Goal: Find specific page/section: Find specific page/section

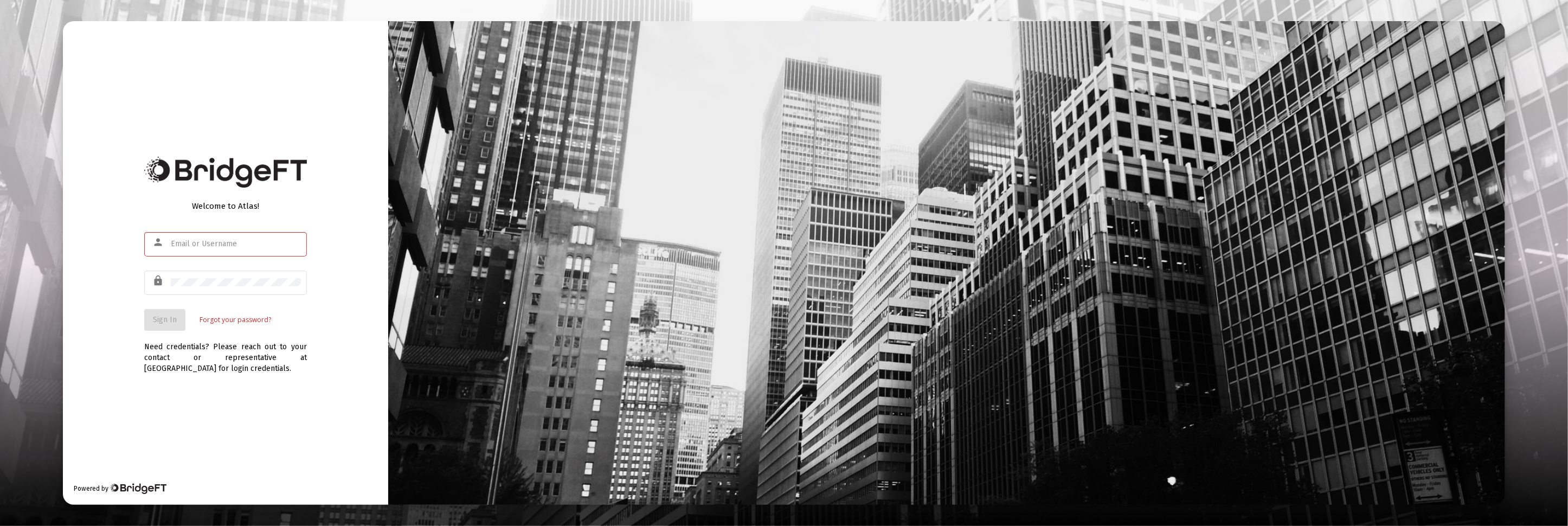
type input "[PERSON_NAME][EMAIL_ADDRESS][DOMAIN_NAME]"
click at [164, 331] on div "Need credentials? Please reach out to your contact or representative at [GEOGRA…" at bounding box center [225, 352] width 163 height 43
click at [167, 315] on span "Sign In" at bounding box center [164, 320] width 24 height 9
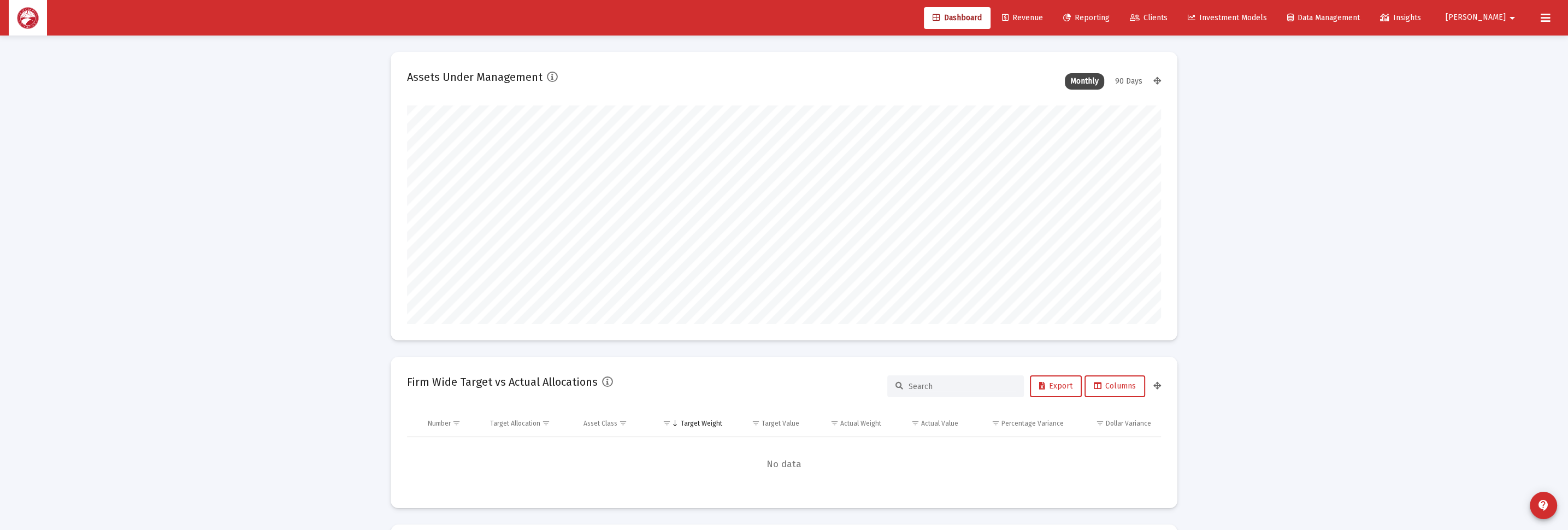
scroll to position [218, 405]
type input "[DATE]"
click at [1167, 14] on span "Clients" at bounding box center [1148, 17] width 37 height 9
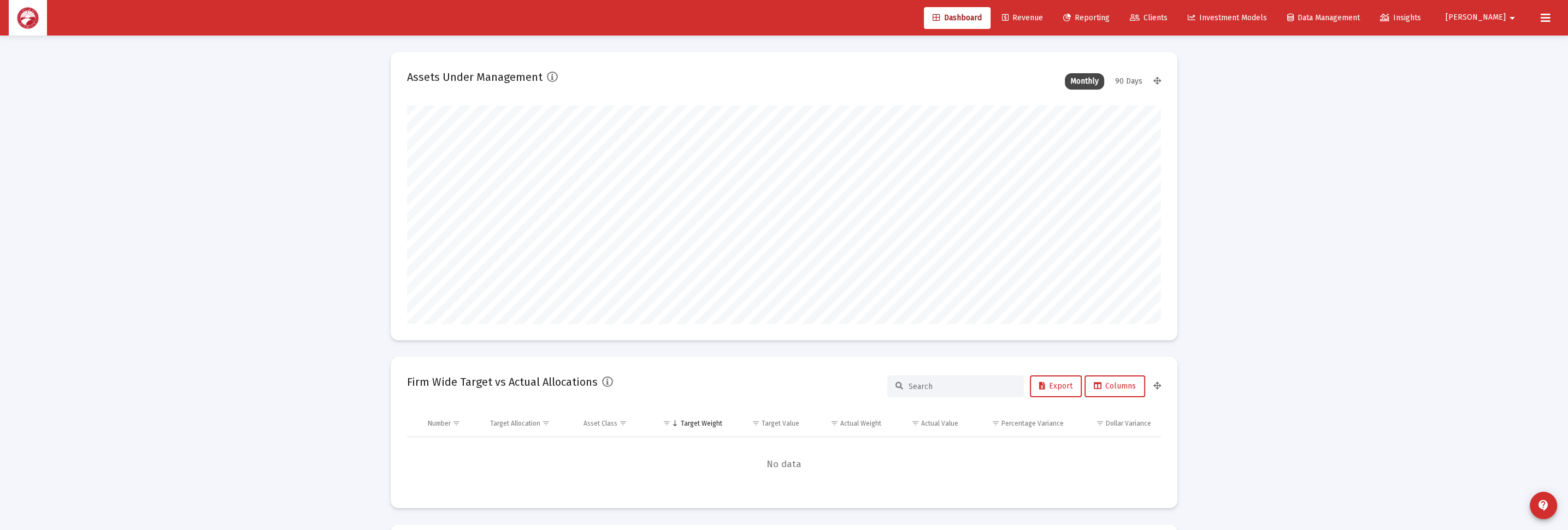
scroll to position [0, 0]
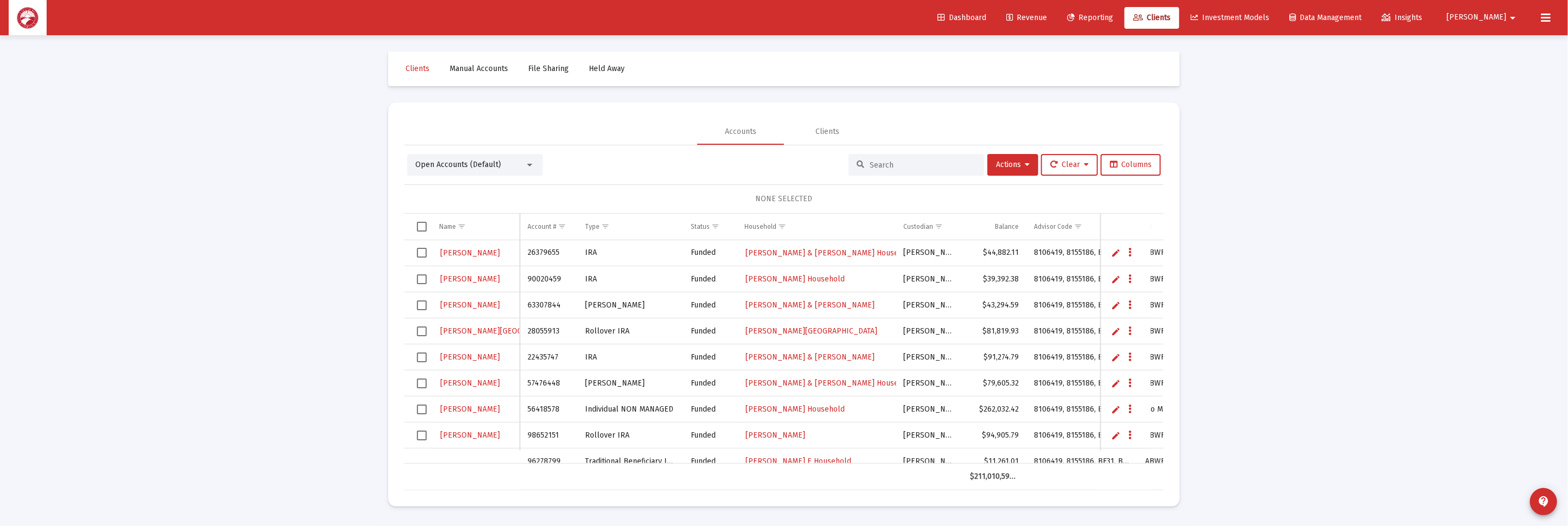
click at [891, 163] on input at bounding box center [923, 165] width 107 height 9
type input "[PERSON_NAME]"
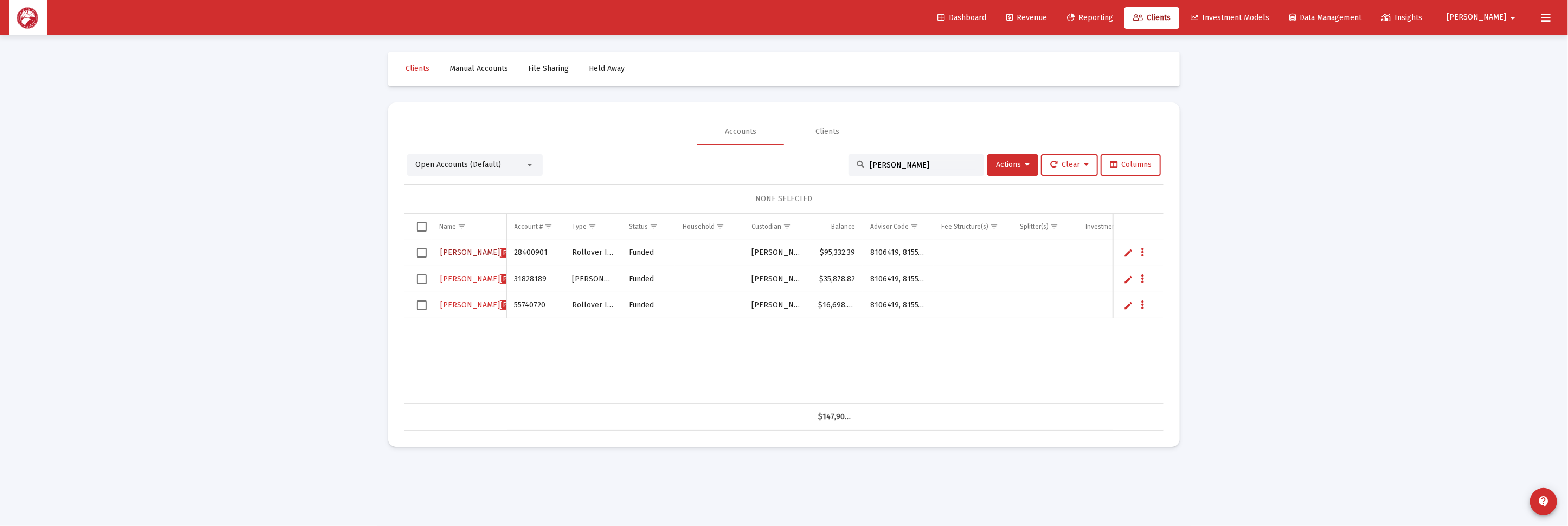
click at [467, 248] on span "[PERSON_NAME]" at bounding box center [500, 252] width 119 height 9
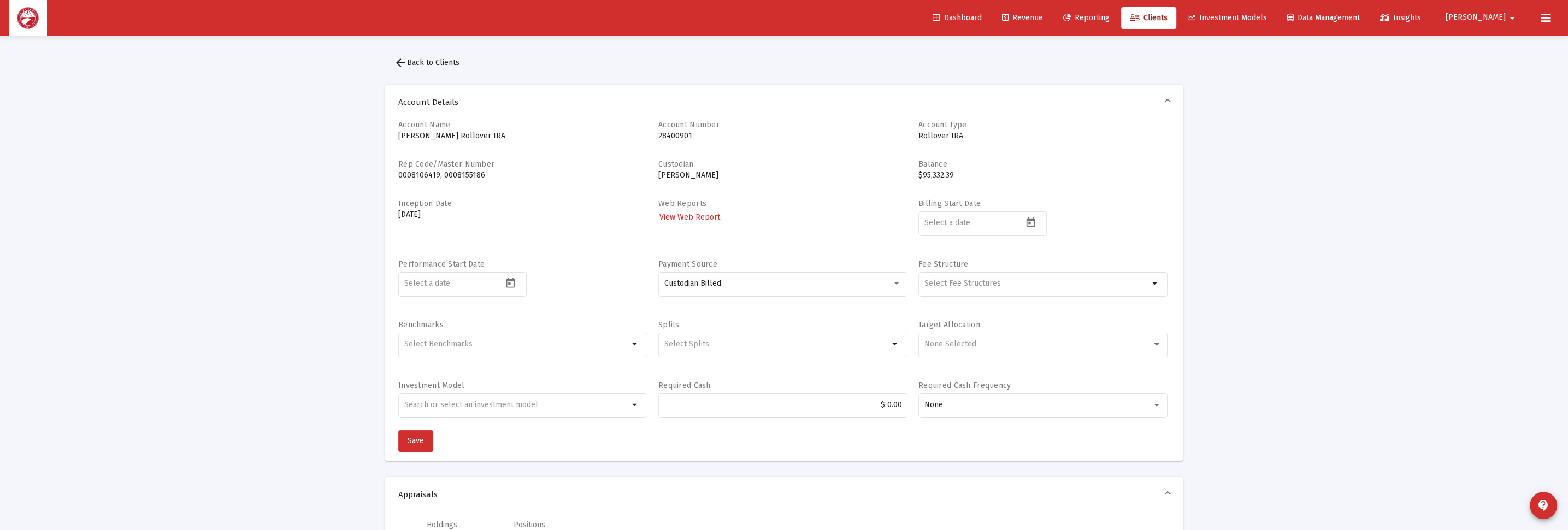
click at [675, 225] on div "Web Reports View Web Report" at bounding box center [783, 223] width 249 height 50
click at [694, 220] on span "View Web Report" at bounding box center [690, 217] width 61 height 9
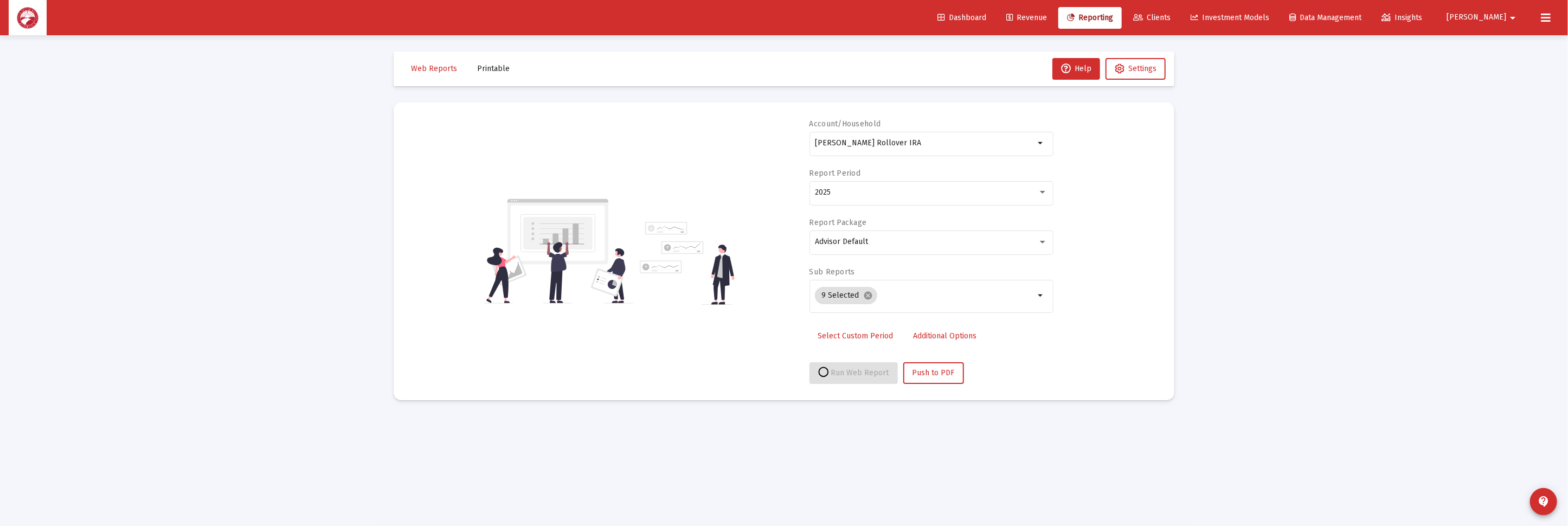
select select "View all"
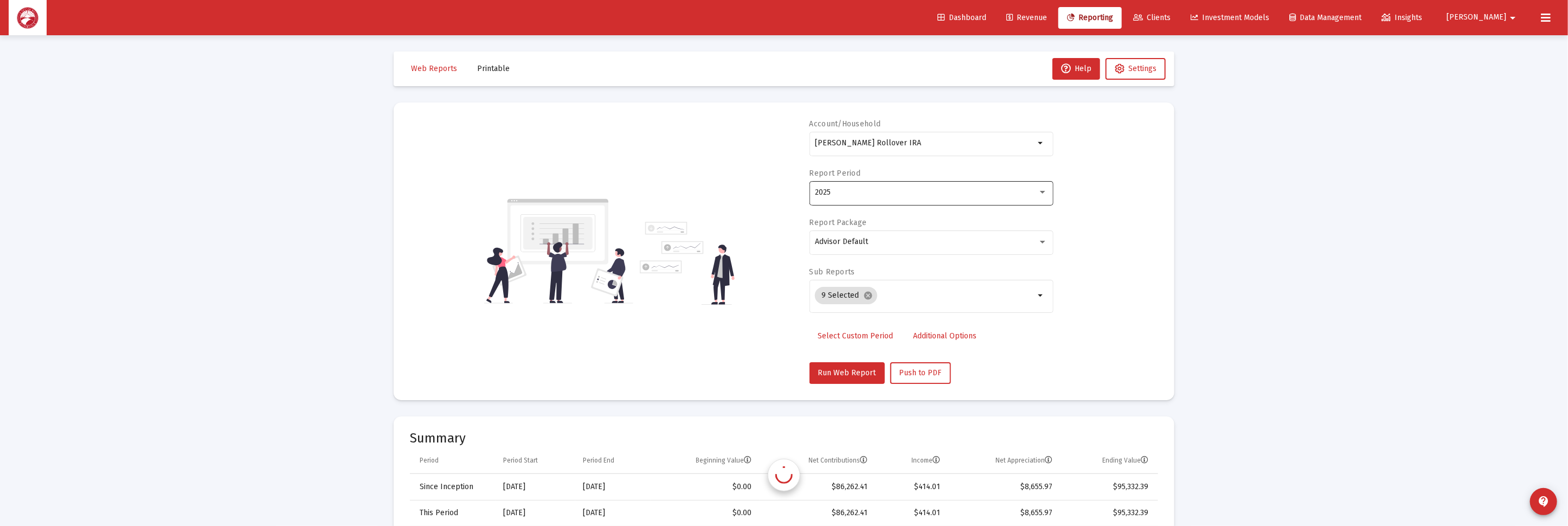
click at [898, 191] on div "2025" at bounding box center [926, 192] width 223 height 9
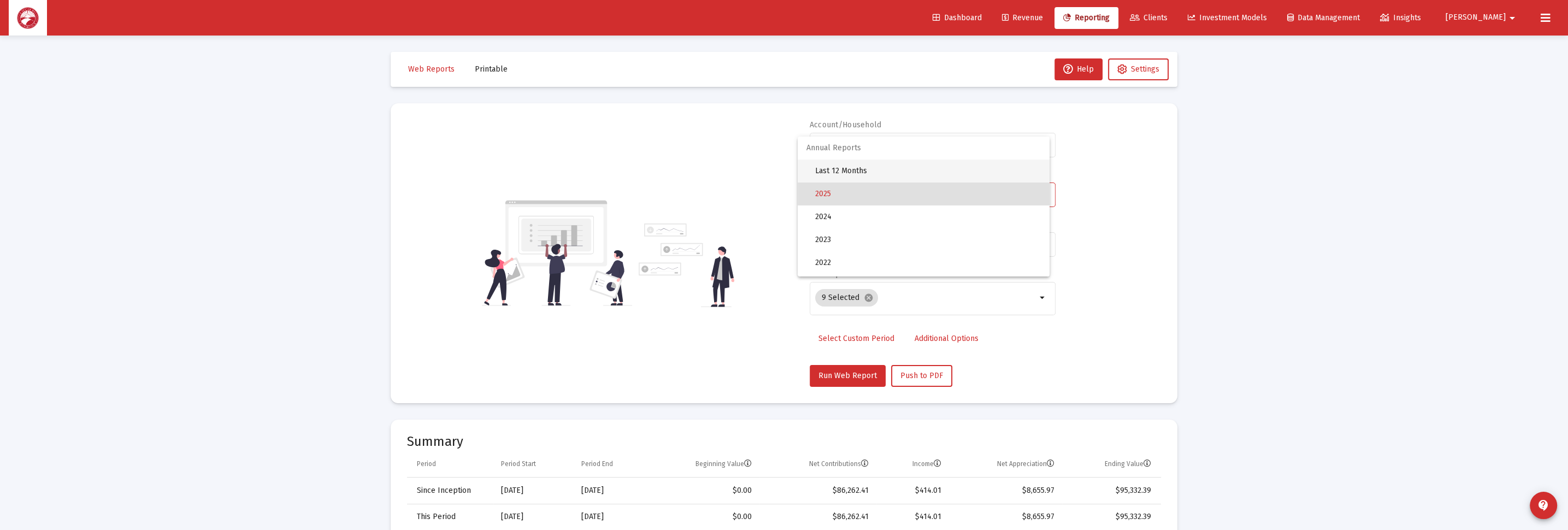
click at [913, 170] on span "Last 12 Months" at bounding box center [928, 171] width 226 height 23
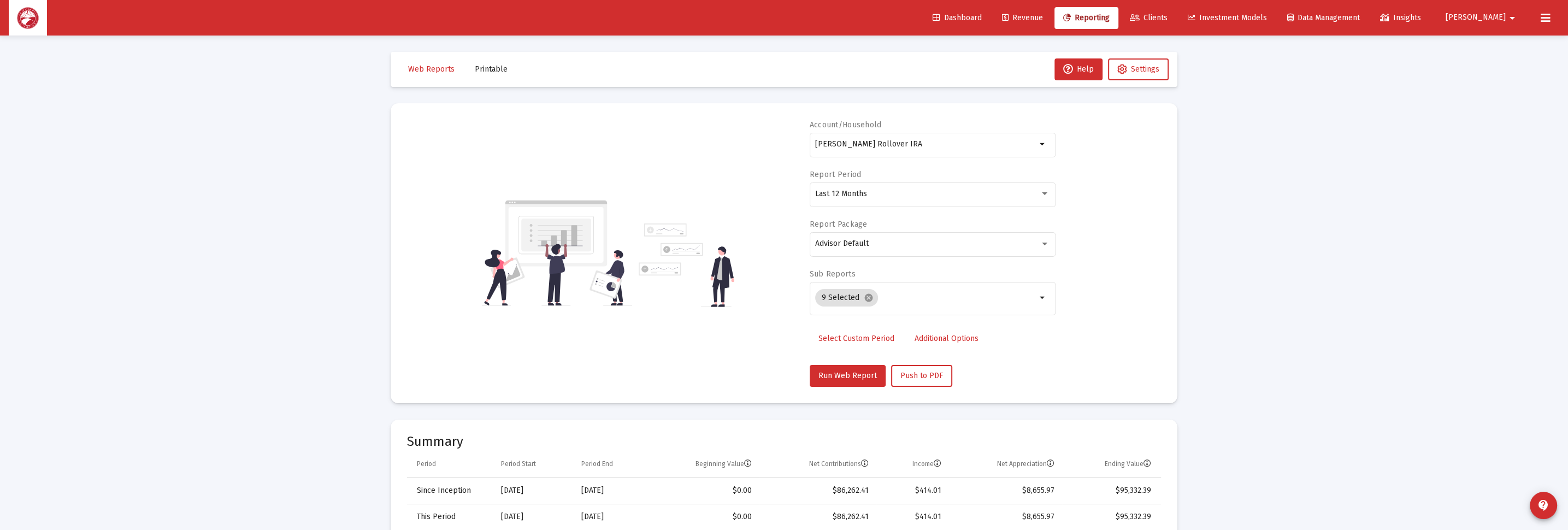
click at [830, 393] on mat-card "Account/Household [PERSON_NAME] Rollover IRA arrow_drop_down Report Period Last…" at bounding box center [784, 253] width 787 height 300
click at [836, 377] on span "Run Web Report" at bounding box center [847, 375] width 58 height 9
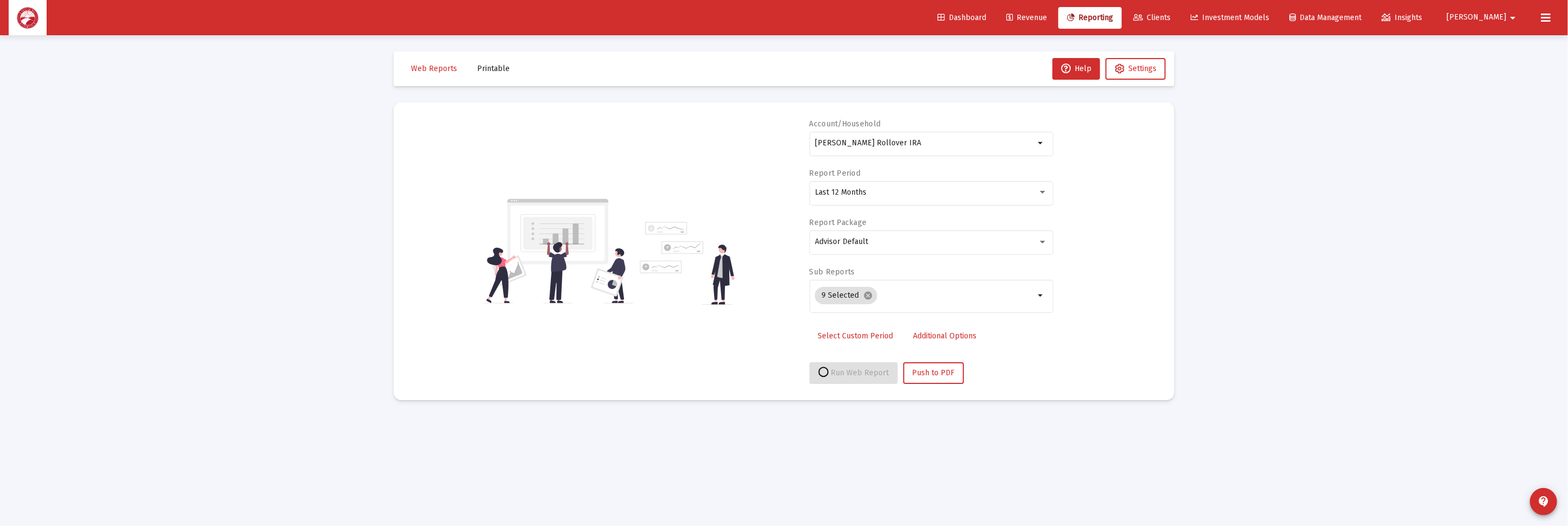
select select "View all"
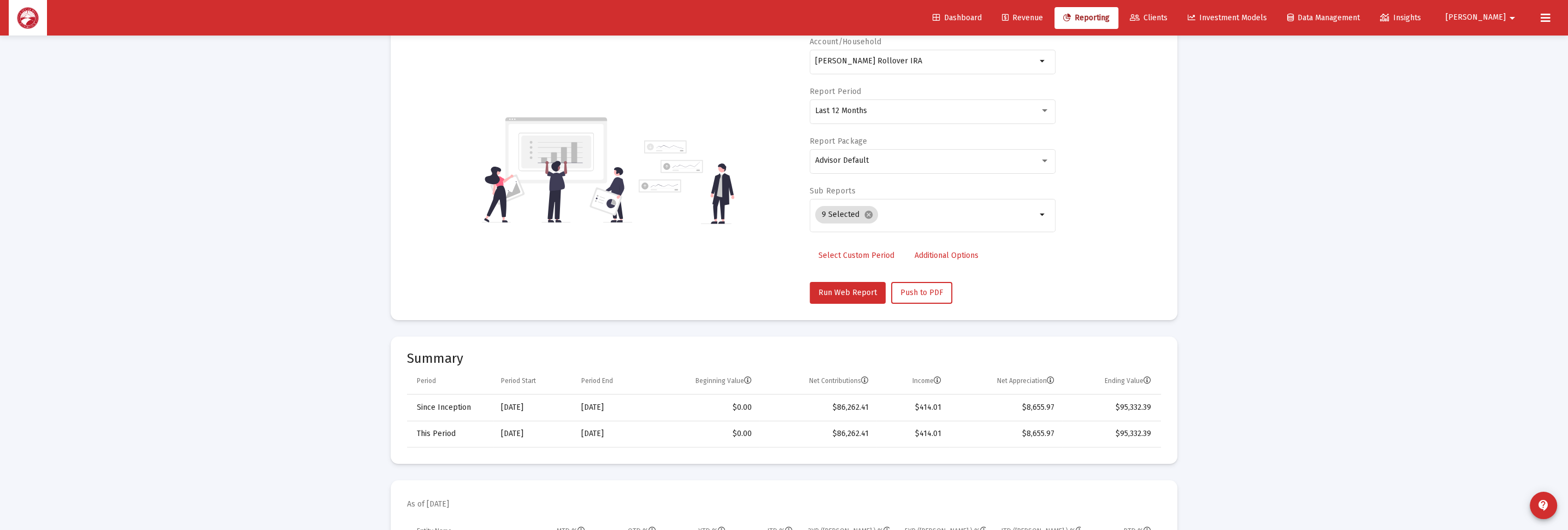
scroll to position [246, 0]
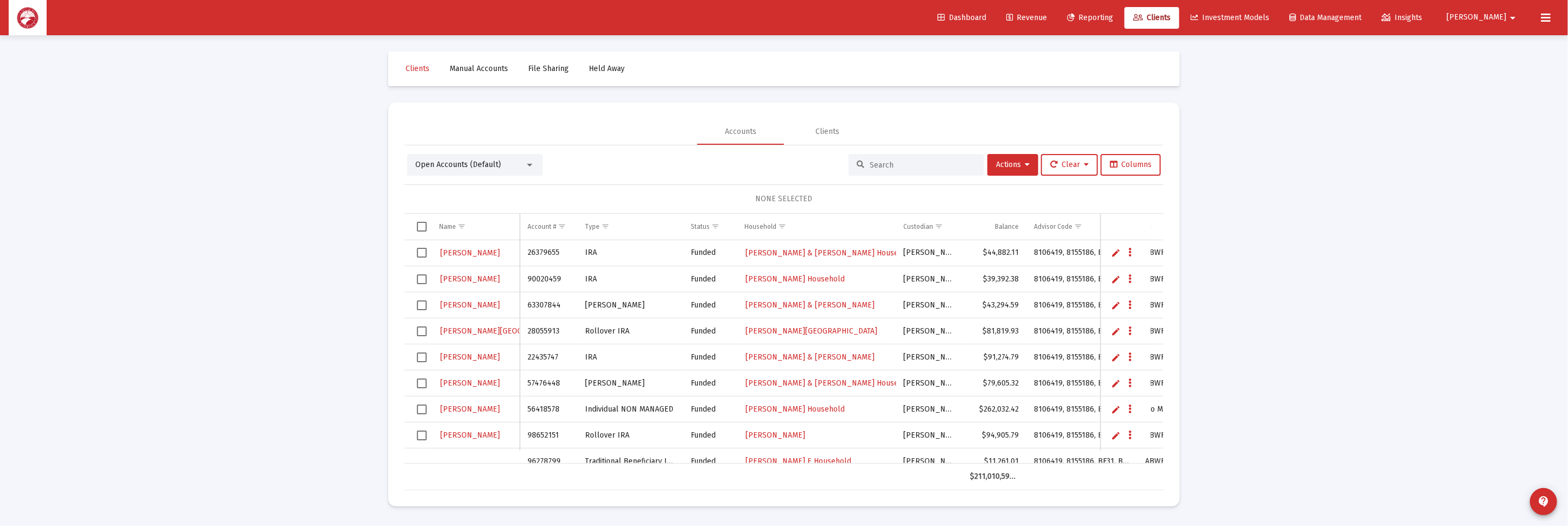
click at [884, 162] on input at bounding box center [923, 165] width 107 height 9
type input "[PERSON_NAME]"
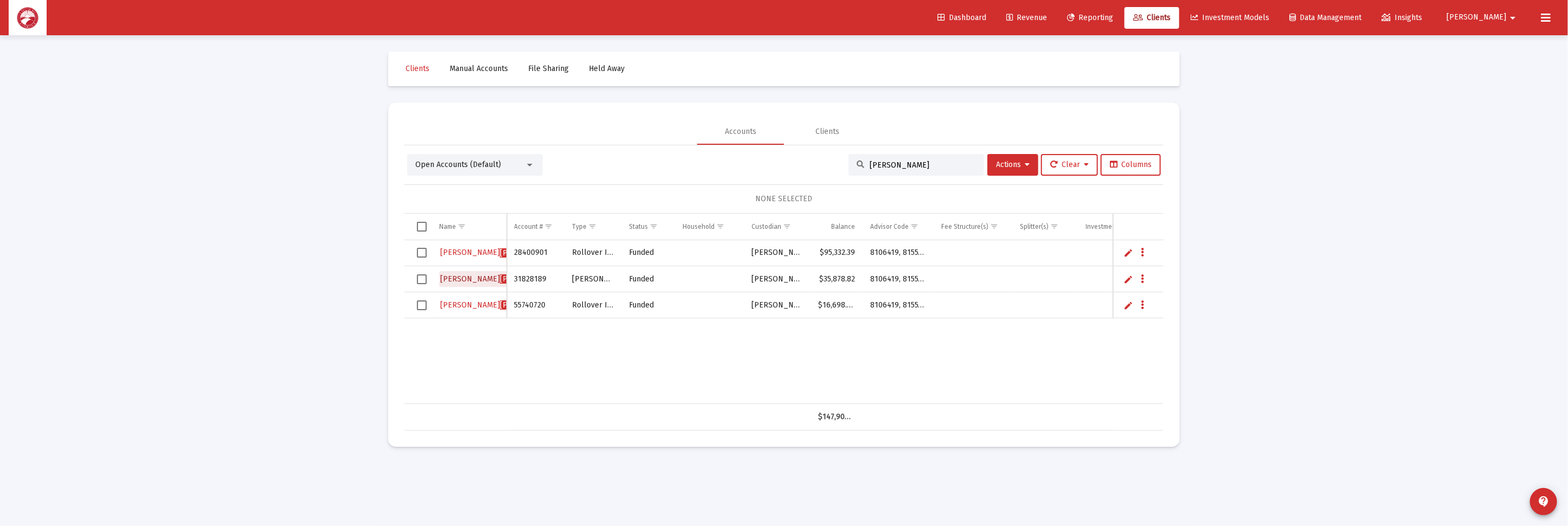
click at [500, 279] on span "[PERSON_NAME]" at bounding box center [530, 279] width 60 height 9
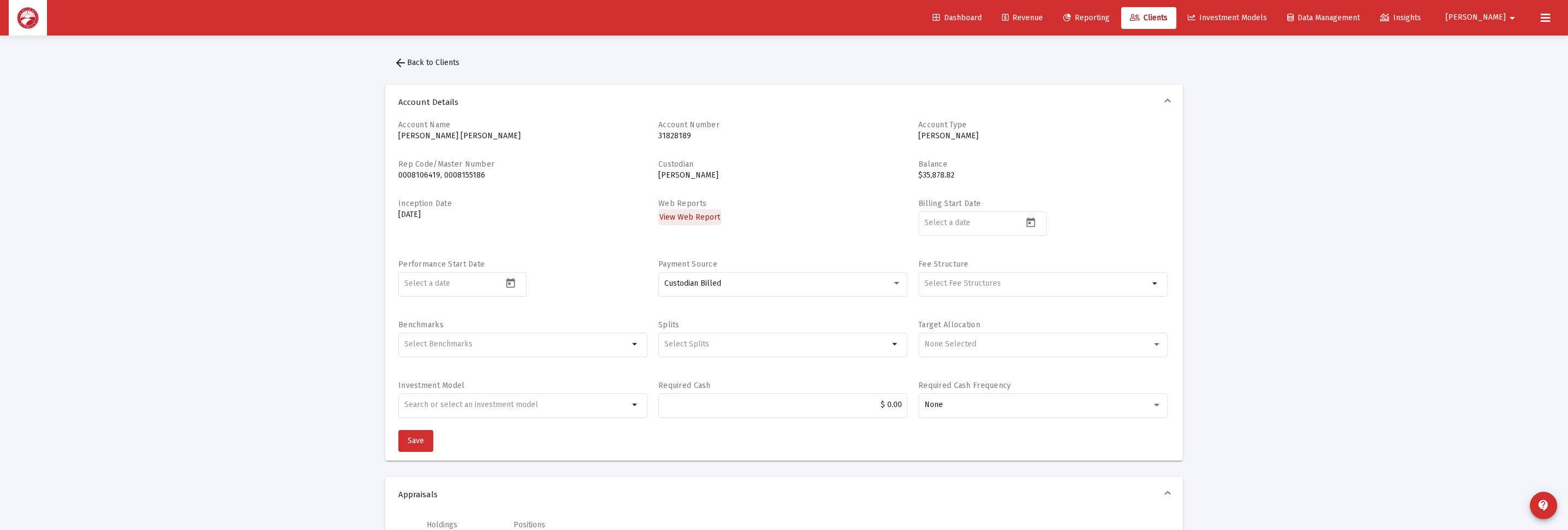
click at [698, 215] on span "View Web Report" at bounding box center [690, 217] width 61 height 9
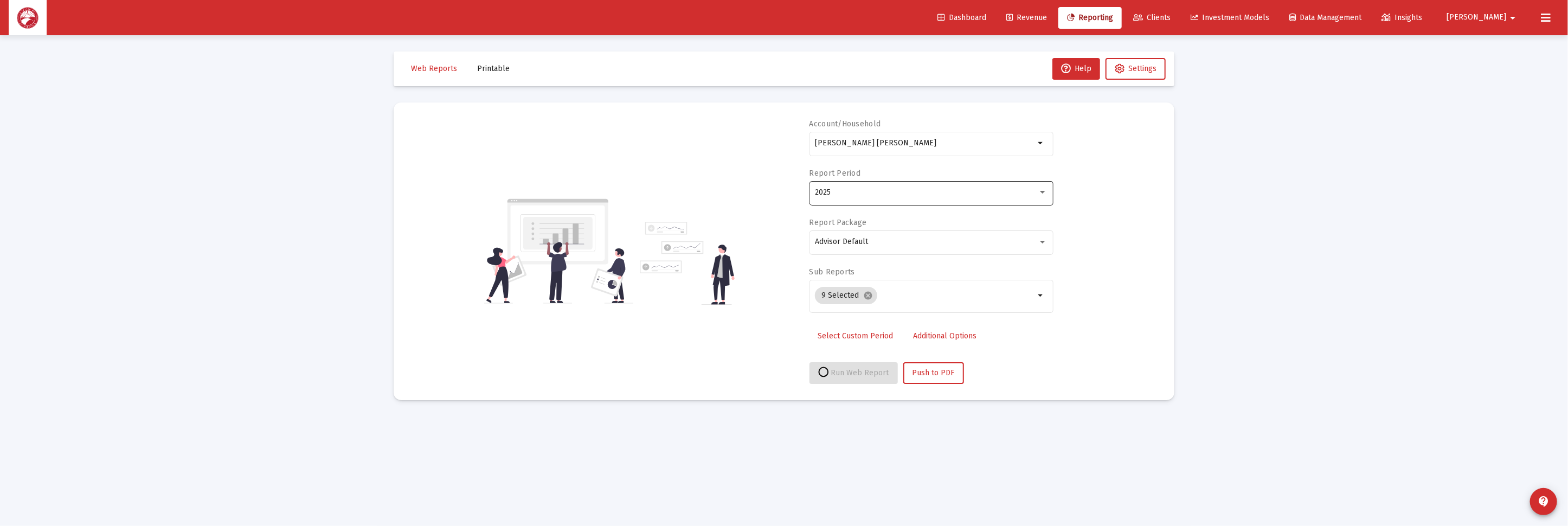
select select "View all"
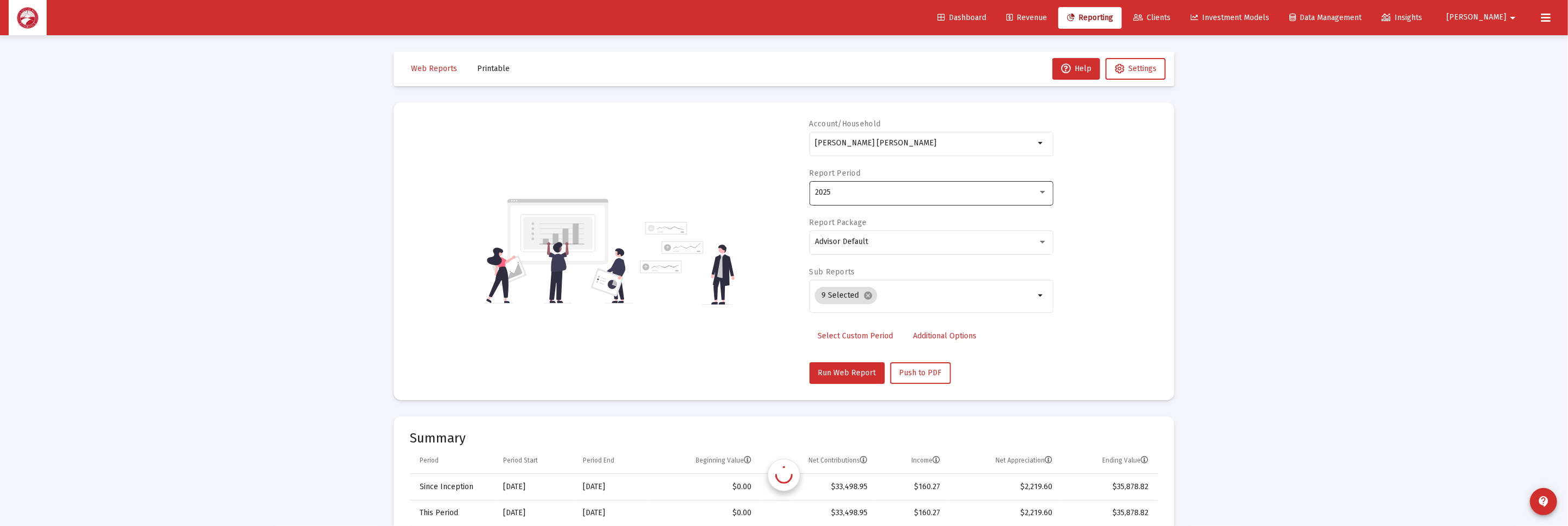
click at [856, 186] on div "2025" at bounding box center [931, 192] width 233 height 27
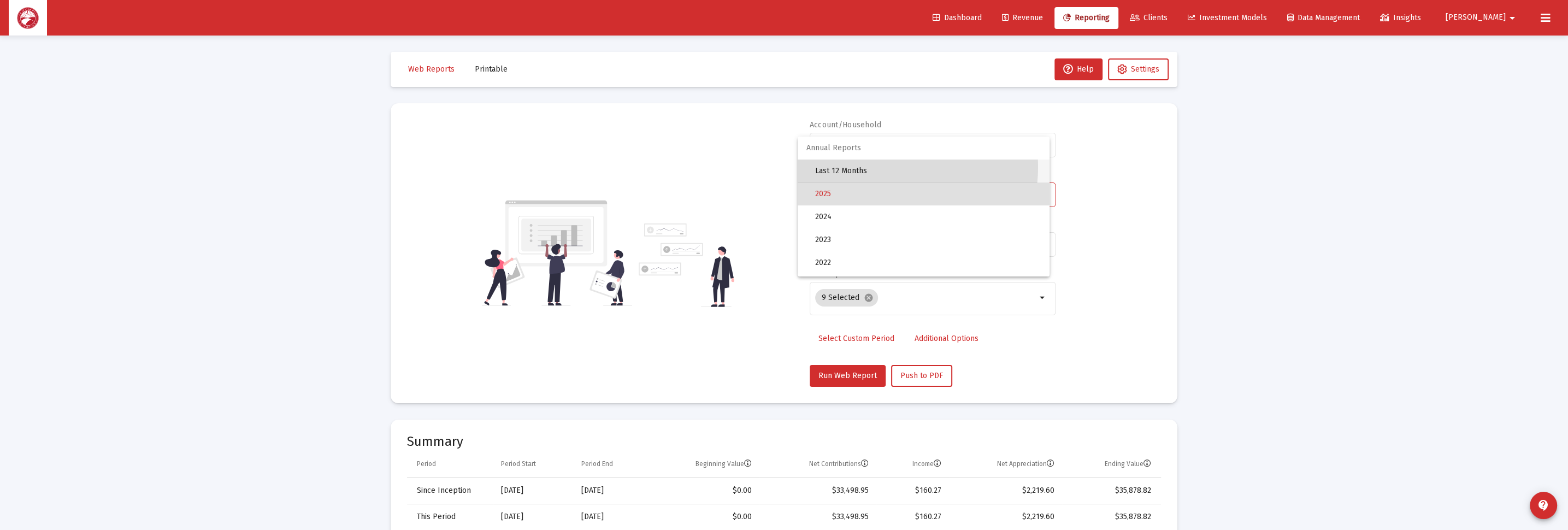
click at [878, 167] on span "Last 12 Months" at bounding box center [928, 171] width 226 height 23
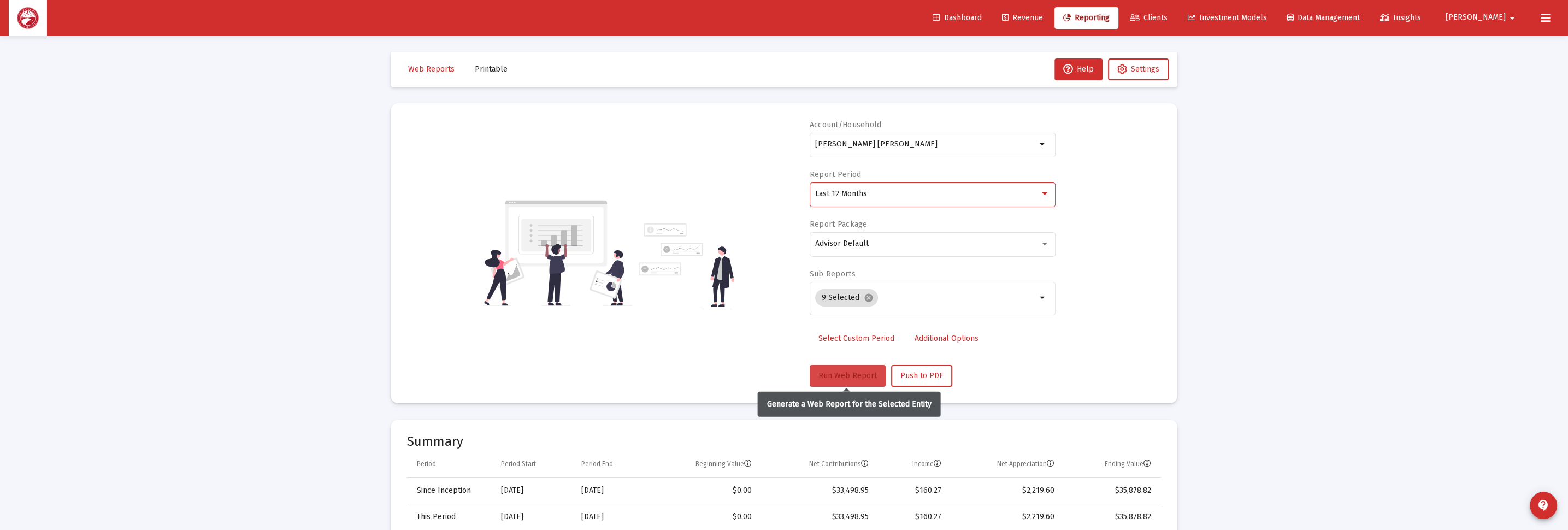
click at [823, 378] on span "Run Web Report" at bounding box center [847, 375] width 58 height 9
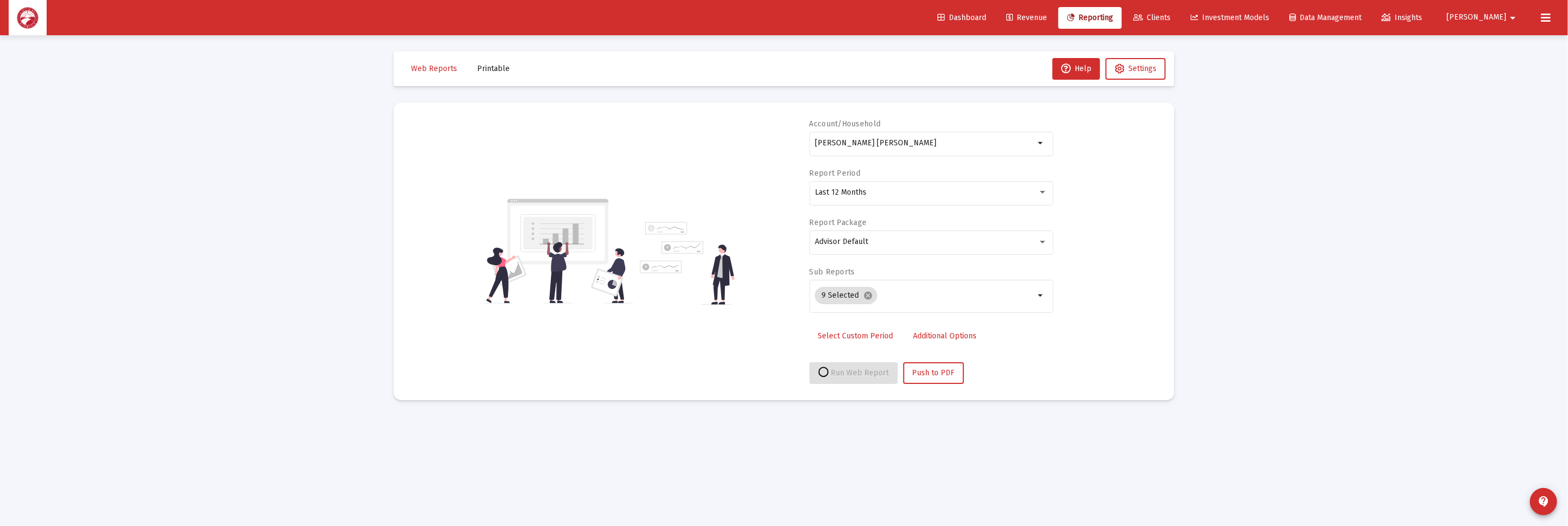
select select "View all"
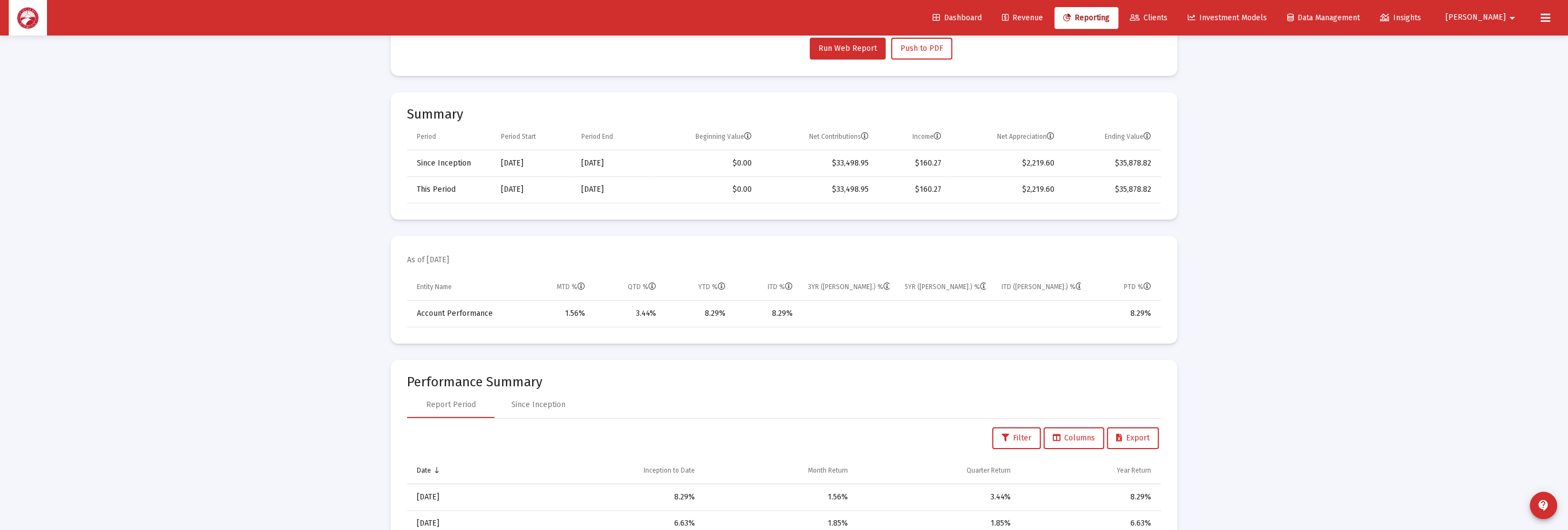
scroll to position [328, 0]
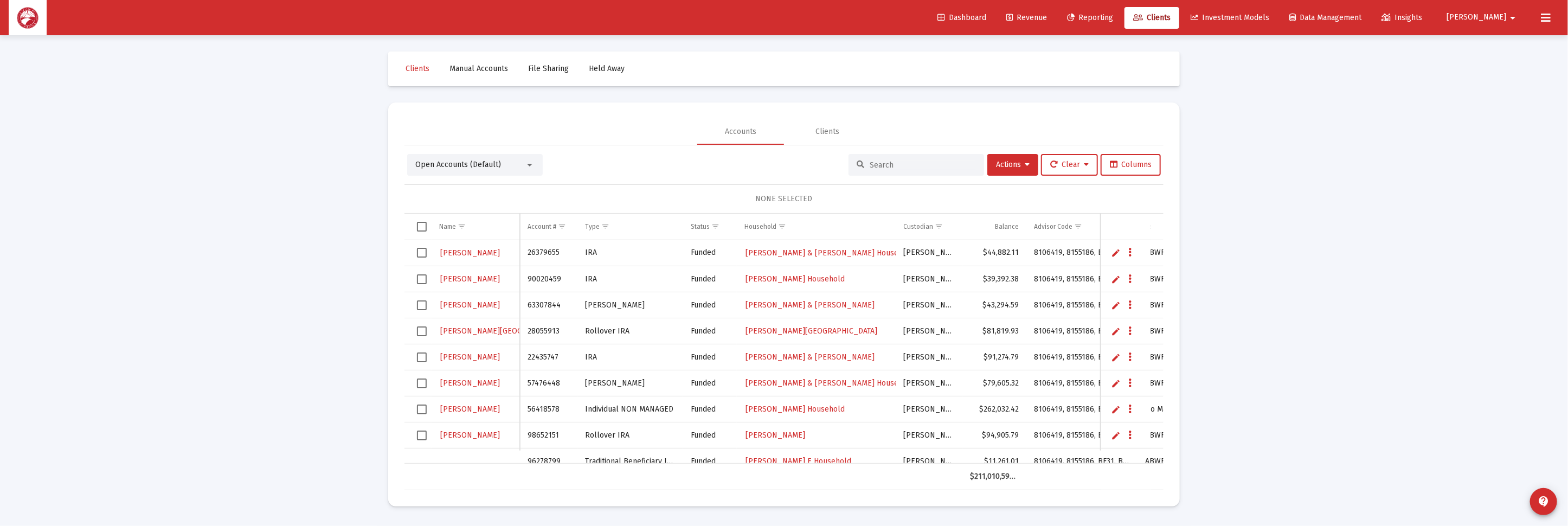
click at [939, 161] on input at bounding box center [923, 165] width 107 height 9
type input "[PERSON_NAME]"
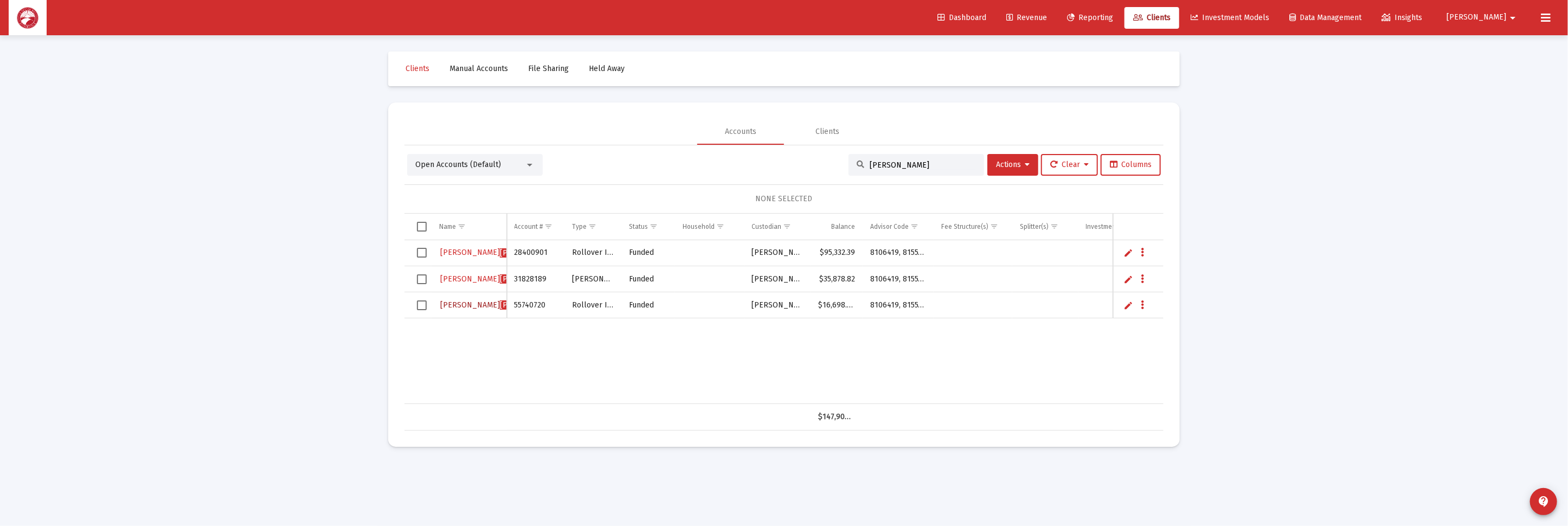
click at [500, 306] on span "[PERSON_NAME]" at bounding box center [530, 304] width 60 height 9
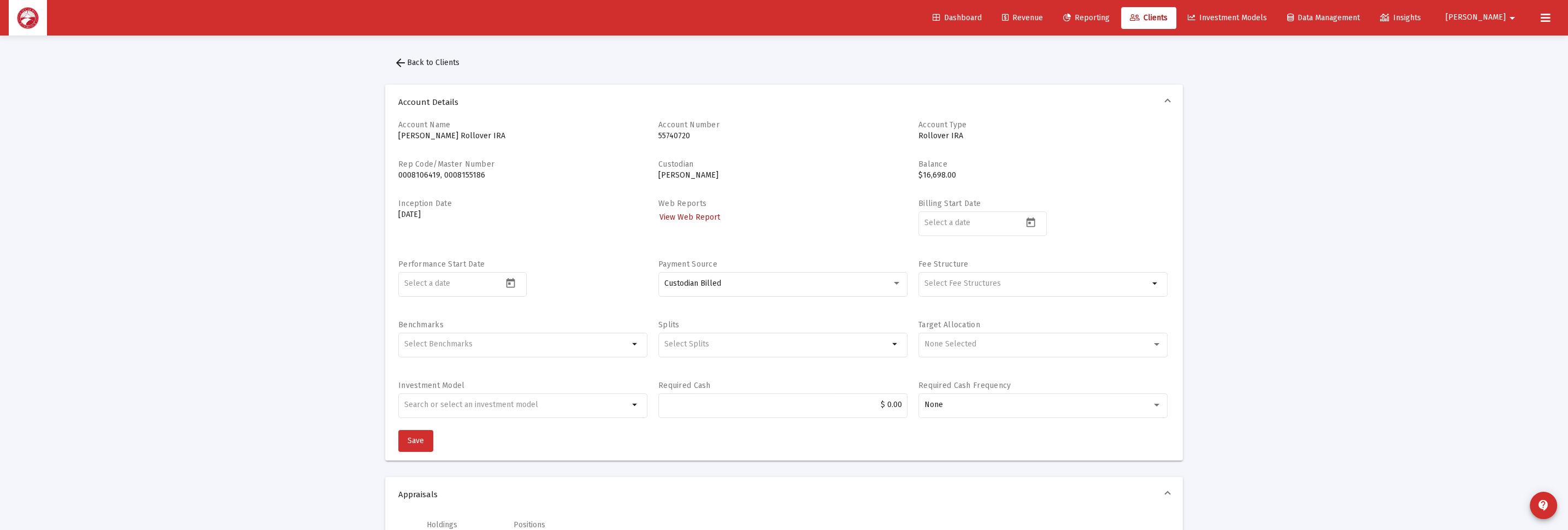
click at [693, 215] on span "View Web Report" at bounding box center [690, 217] width 61 height 9
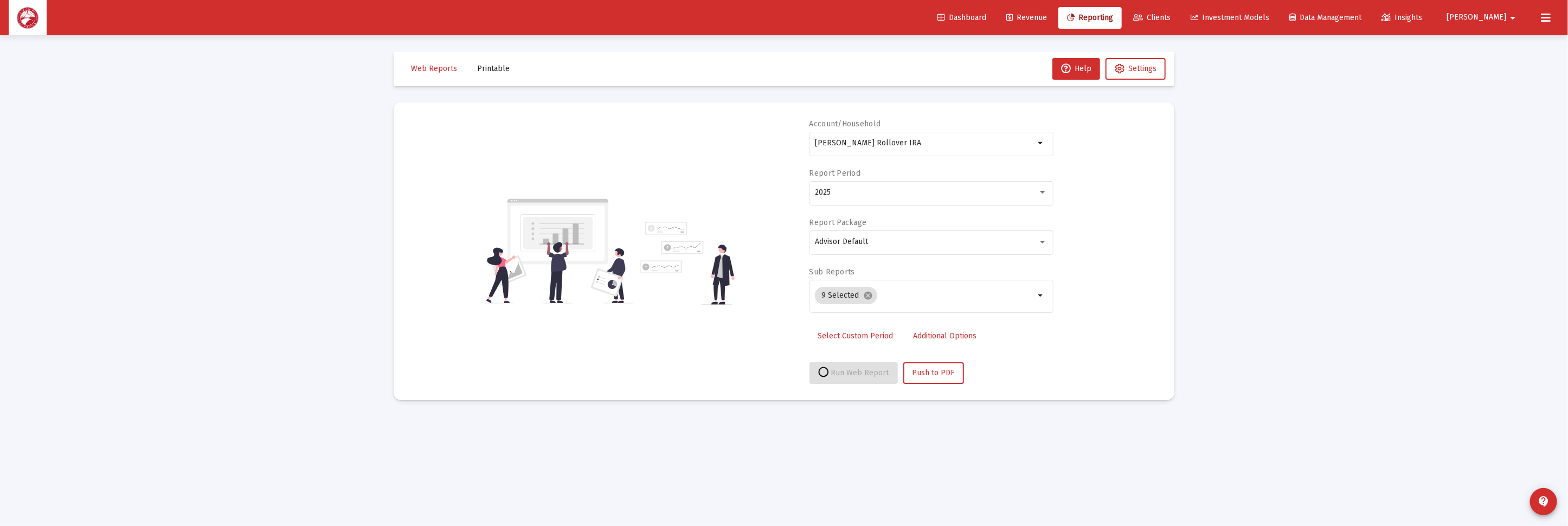
select select "View all"
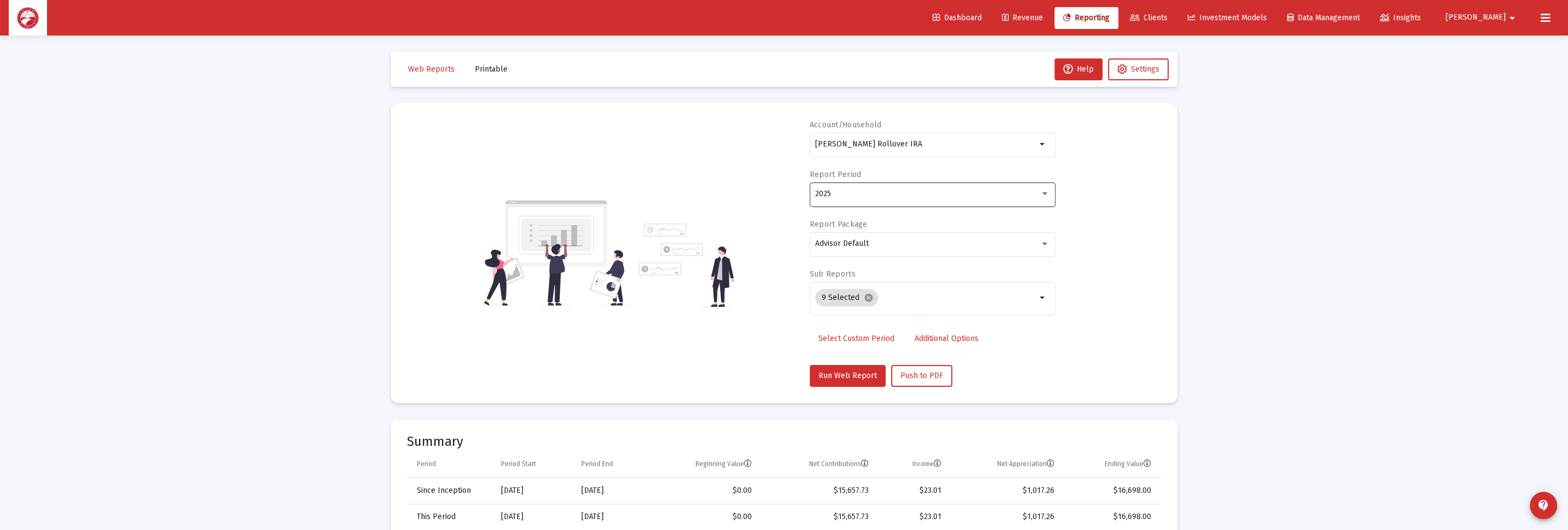
click at [872, 201] on div "2025" at bounding box center [932, 194] width 234 height 27
click at [894, 169] on span "Last 12 Months" at bounding box center [928, 171] width 226 height 23
click at [825, 385] on button "Run Web Report" at bounding box center [848, 376] width 76 height 22
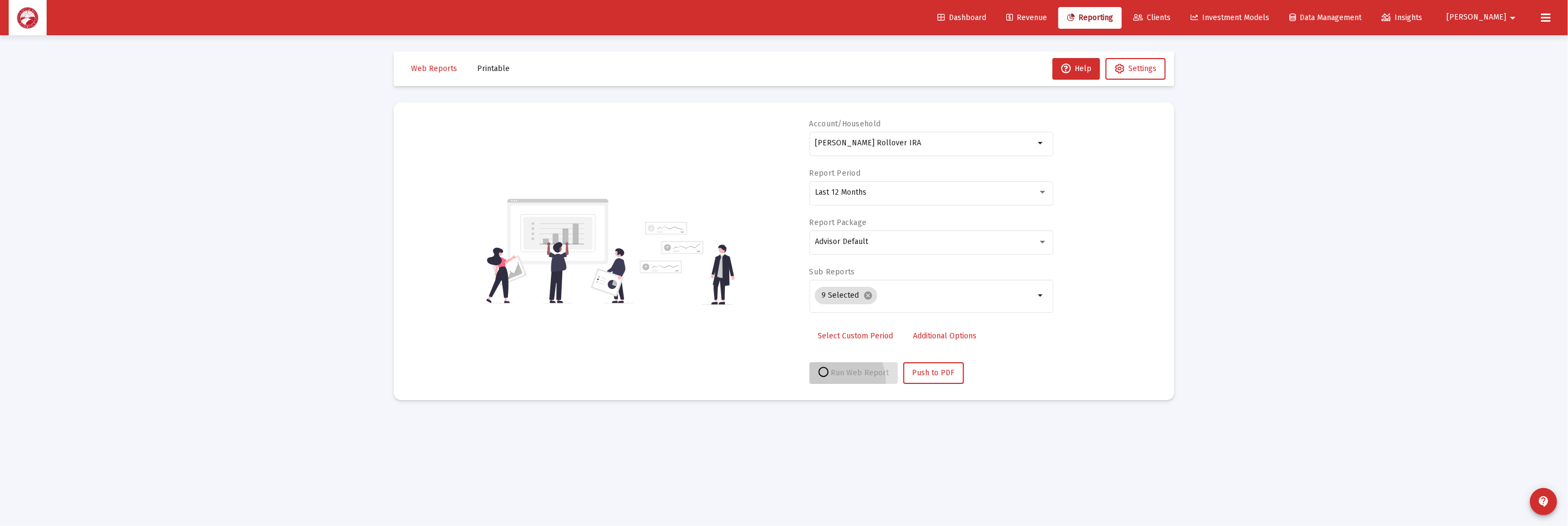
select select "View all"
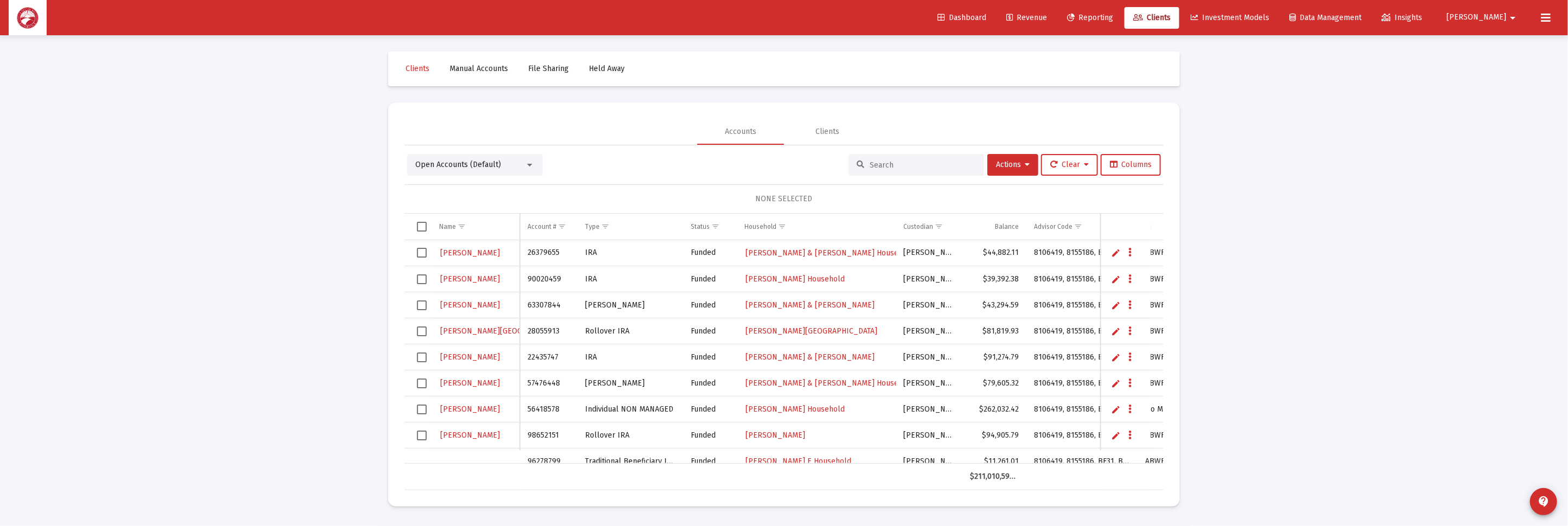
click at [891, 169] on input at bounding box center [923, 165] width 107 height 9
type input "[PERSON_NAME]"
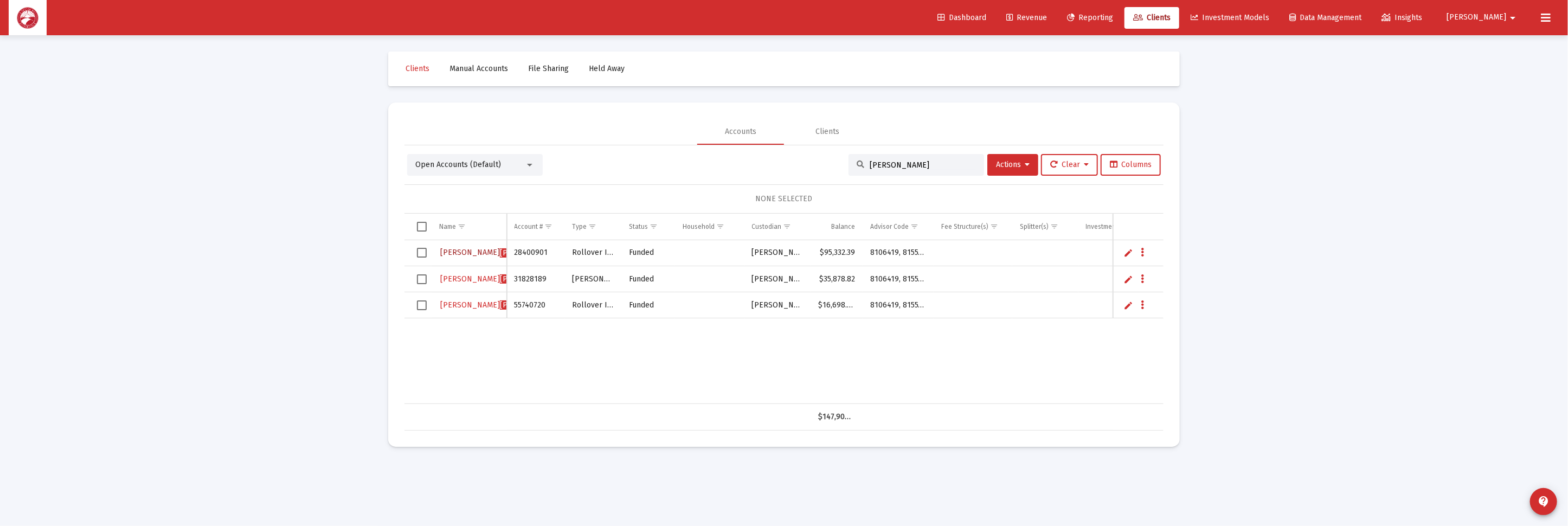
click at [500, 251] on span "[PERSON_NAME]" at bounding box center [530, 253] width 60 height 9
